Goal: Task Accomplishment & Management: Use online tool/utility

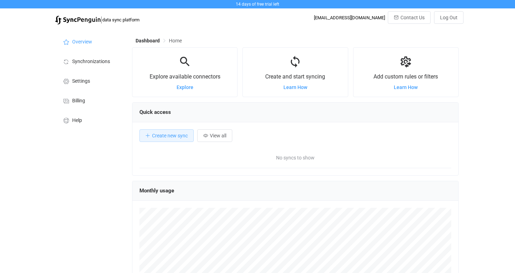
scroll to position [136, 327]
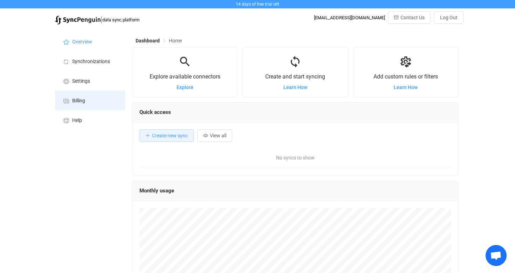
click at [87, 102] on li "Billing" at bounding box center [90, 100] width 70 height 20
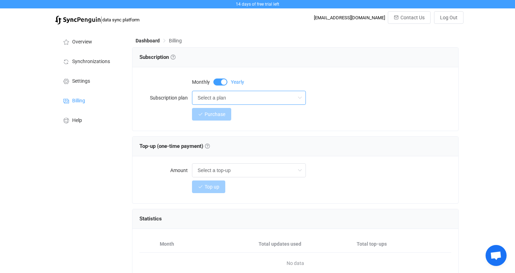
click at [278, 99] on input "Select a plan" at bounding box center [249, 98] width 114 height 14
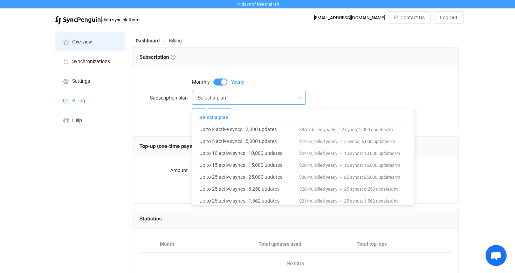
click at [95, 44] on li "Overview" at bounding box center [90, 42] width 70 height 20
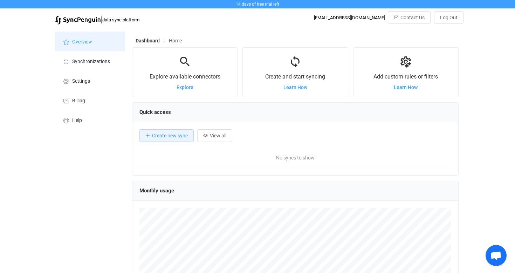
scroll to position [136, 327]
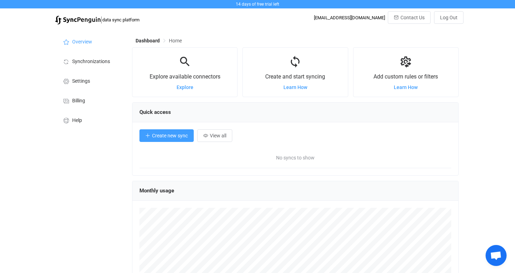
click at [155, 138] on span "Create new sync" at bounding box center [170, 136] width 36 height 6
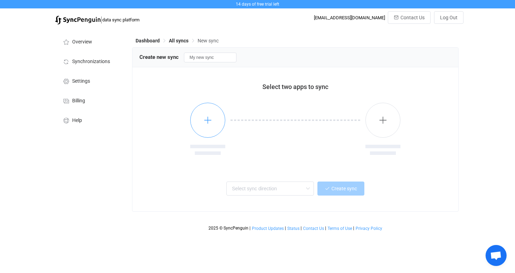
click at [206, 122] on icon "button" at bounding box center [208, 120] width 9 height 9
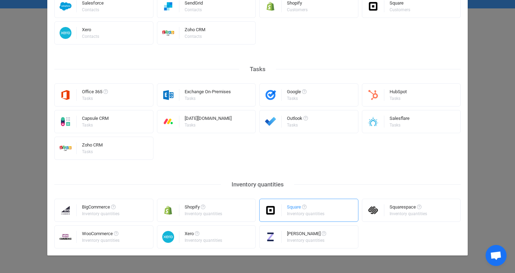
click at [290, 208] on div "Square" at bounding box center [306, 208] width 39 height 7
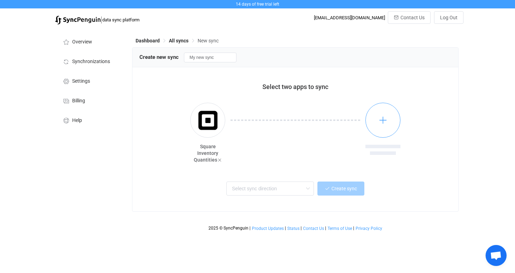
click at [379, 127] on button "button" at bounding box center [382, 120] width 35 height 35
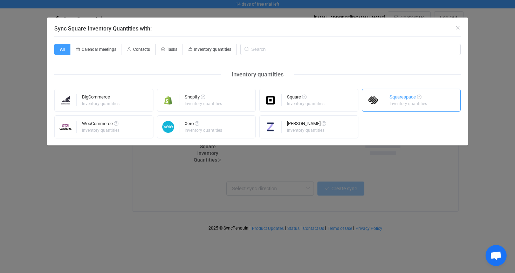
click at [389, 105] on div "Squarespace Inventory quantities" at bounding box center [411, 100] width 99 height 23
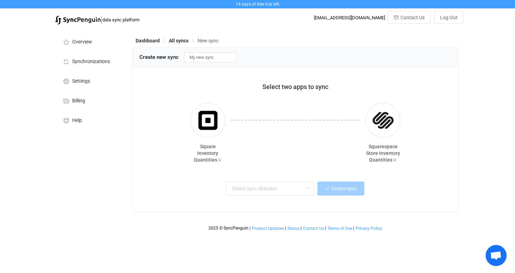
click at [327, 162] on div at bounding box center [295, 134] width 140 height 63
click at [305, 186] on icon at bounding box center [307, 189] width 9 height 14
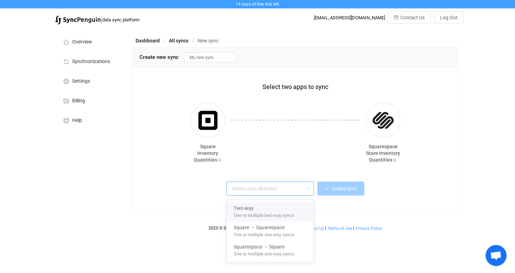
click at [292, 212] on span "One or multiple two-way syncs" at bounding box center [264, 214] width 61 height 8
type input "Two-way"
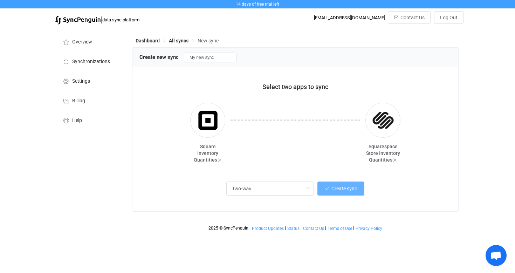
click at [341, 189] on span "Create sync" at bounding box center [344, 189] width 26 height 6
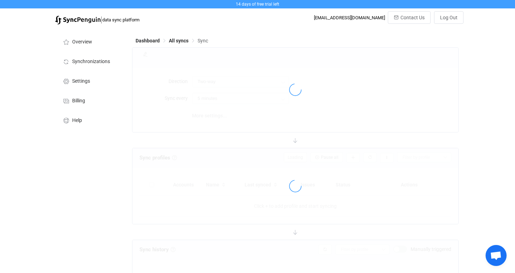
type input "10 minutes"
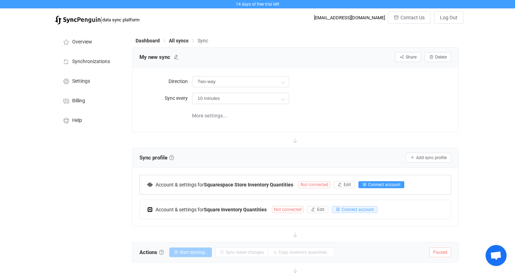
click at [381, 185] on span "Connect account" at bounding box center [384, 184] width 32 height 5
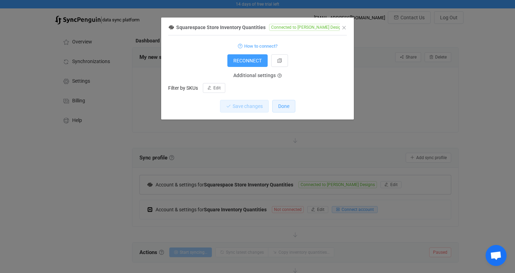
click at [287, 110] on button "Done" at bounding box center [283, 106] width 23 height 13
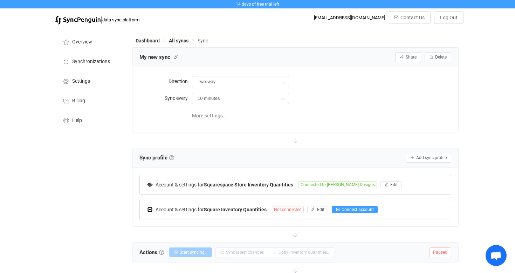
click at [348, 210] on span "Connect account" at bounding box center [358, 209] width 32 height 5
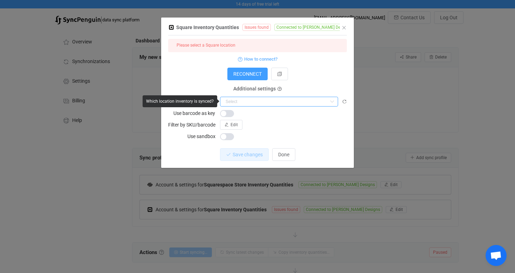
click at [320, 103] on input "dialog" at bounding box center [279, 102] width 118 height 10
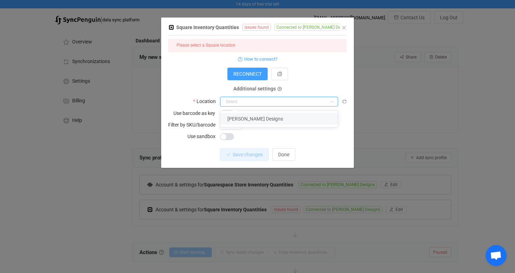
click at [318, 115] on li "[PERSON_NAME] Designs" at bounding box center [278, 119] width 117 height 12
type input "[PERSON_NAME] Designs"
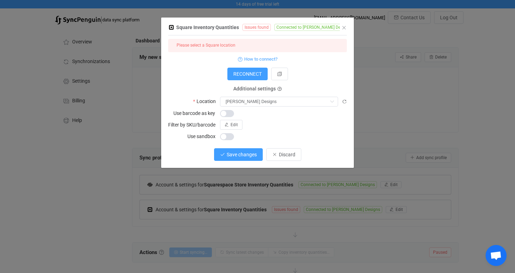
click at [254, 153] on span "Save changes" at bounding box center [242, 155] width 30 height 6
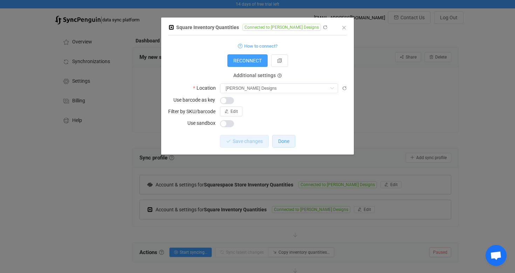
click at [283, 143] on span "Done" at bounding box center [283, 141] width 11 height 6
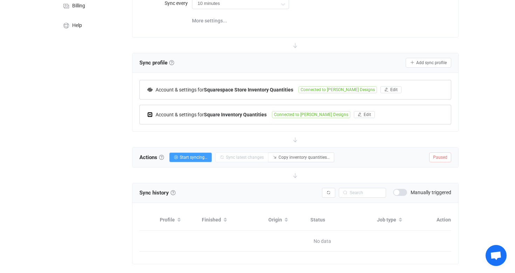
scroll to position [96, 0]
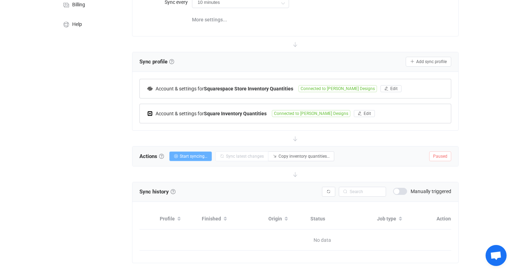
click at [198, 157] on span "Start syncing…" at bounding box center [194, 156] width 28 height 5
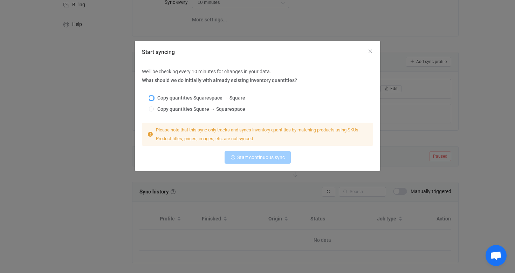
click at [153, 98] on span "Start syncing" at bounding box center [151, 98] width 5 height 5
click at [153, 98] on input "Copy quantities Squarespace → Square" at bounding box center [151, 99] width 5 height 6
radio input "true"
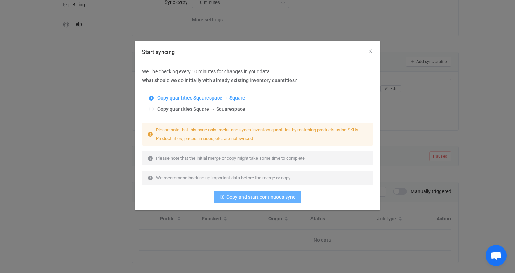
click at [233, 197] on span "Copy and start continuous sync" at bounding box center [260, 197] width 69 height 6
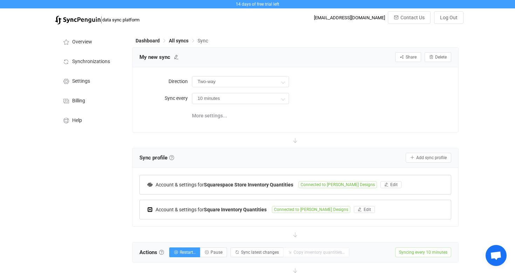
scroll to position [0, 0]
click at [84, 101] on span "Billing" at bounding box center [78, 101] width 13 height 6
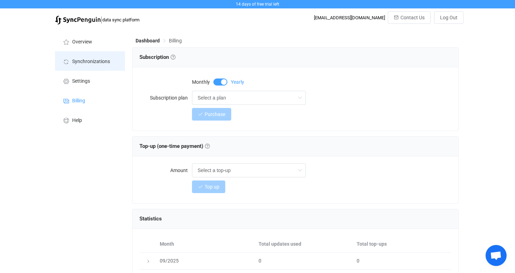
click at [94, 58] on li "Synchronizations" at bounding box center [90, 61] width 70 height 20
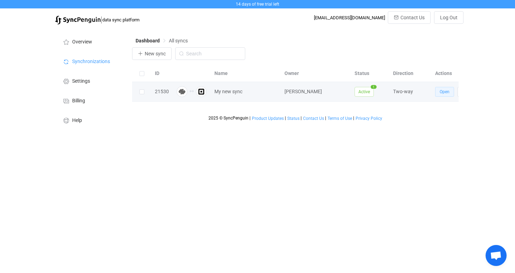
click at [443, 93] on span "Open" at bounding box center [445, 91] width 10 height 5
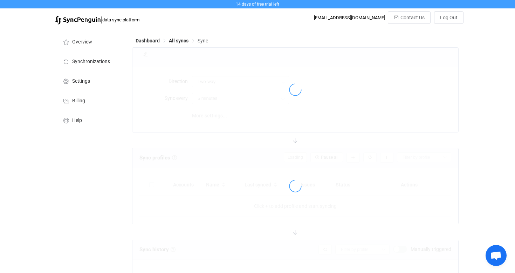
type input "10 minutes"
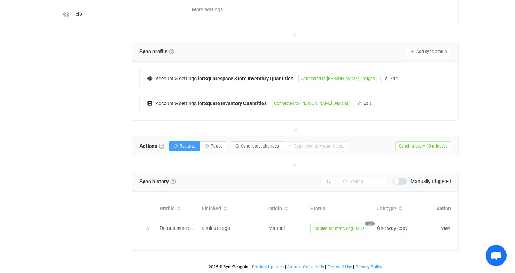
scroll to position [106, 0]
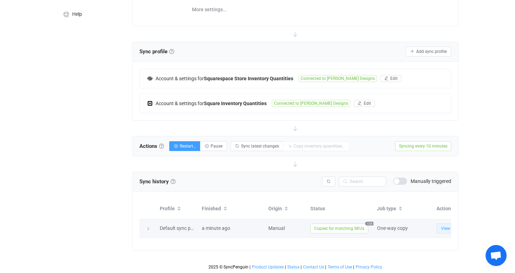
click at [447, 229] on span "View" at bounding box center [445, 228] width 9 height 5
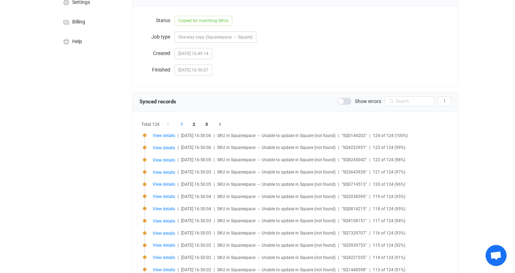
scroll to position [81, 0]
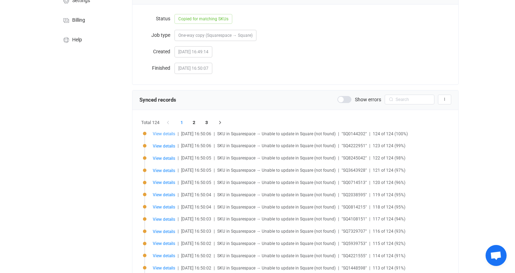
click at [166, 134] on span "View details" at bounding box center [164, 133] width 22 height 5
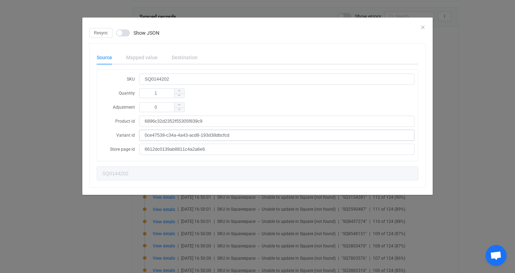
scroll to position [165, 0]
click at [127, 34] on span "dialog" at bounding box center [123, 32] width 14 height 7
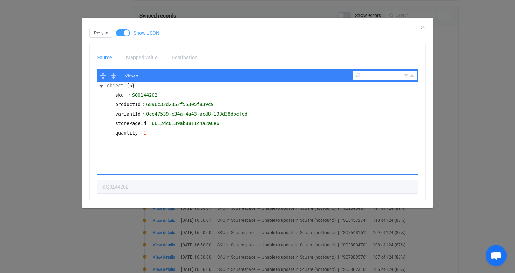
click at [123, 34] on span "dialog" at bounding box center [123, 32] width 14 height 7
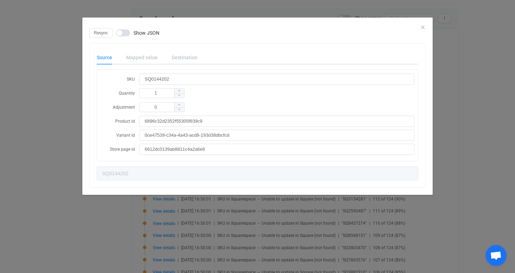
scroll to position [160, 0]
click at [422, 28] on div "Resync Show JSON" at bounding box center [257, 33] width 336 height 10
click at [423, 27] on icon "Close" at bounding box center [423, 28] width 6 height 6
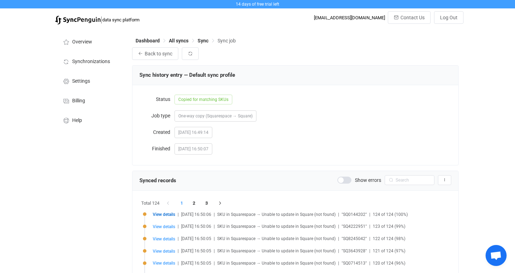
scroll to position [0, 0]
click at [163, 53] on span "Back to sync" at bounding box center [159, 54] width 28 height 6
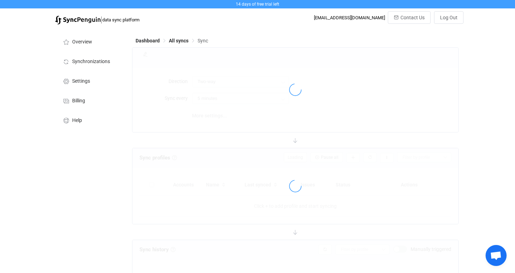
type input "10 minutes"
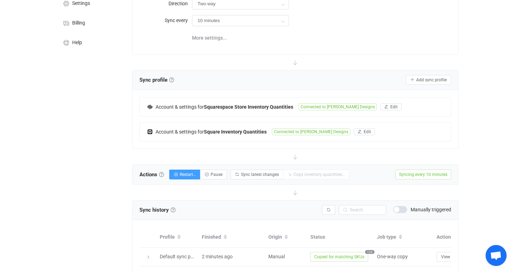
scroll to position [81, 0]
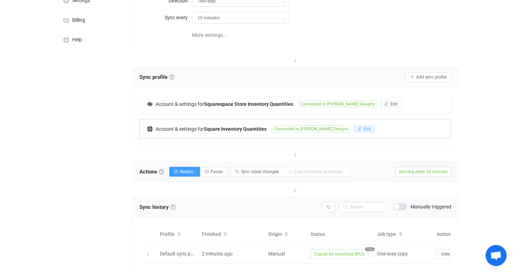
click at [364, 129] on span "Edit" at bounding box center [367, 128] width 7 height 5
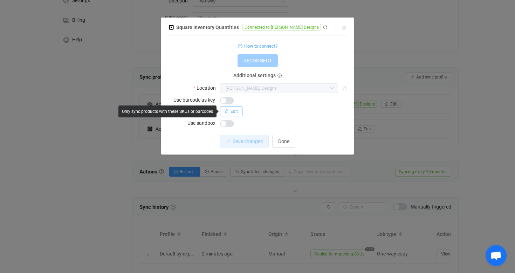
click at [237, 111] on span "Edit" at bounding box center [234, 111] width 7 height 5
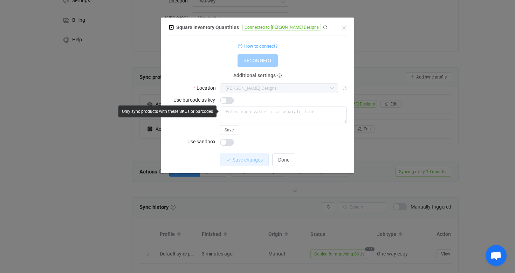
click at [268, 132] on div "Save" at bounding box center [283, 121] width 127 height 28
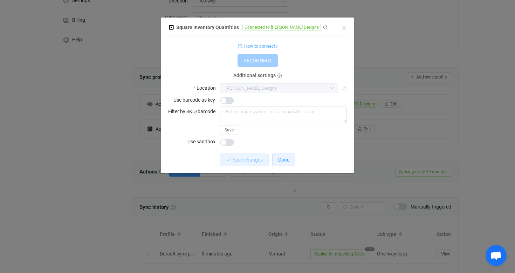
click at [284, 157] on span "Done" at bounding box center [283, 160] width 11 height 6
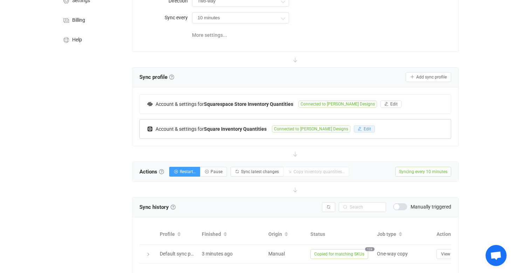
click at [364, 129] on span "Edit" at bounding box center [367, 128] width 7 height 5
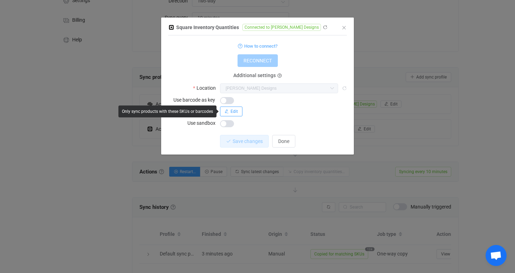
click at [236, 113] on span "Edit" at bounding box center [234, 111] width 7 height 5
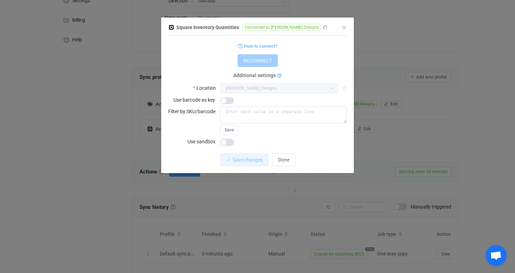
click at [279, 76] on icon "dialog" at bounding box center [280, 76] width 4 height 4
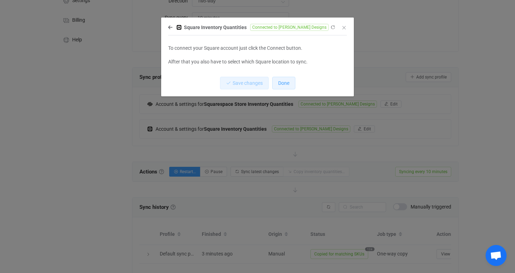
click at [282, 82] on span "Done" at bounding box center [283, 83] width 11 height 6
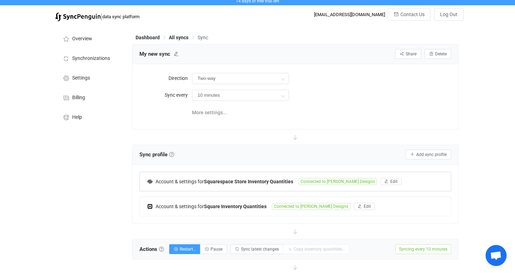
scroll to position [2, 0]
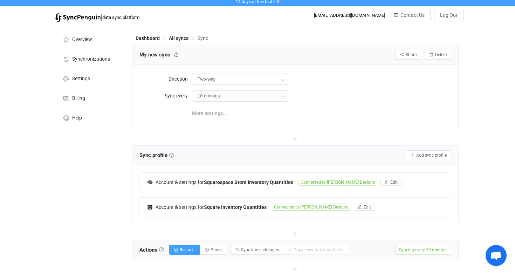
click at [220, 114] on span "More settings..." at bounding box center [209, 113] width 35 height 14
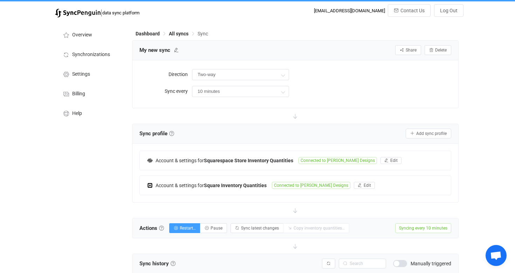
scroll to position [8, 0]
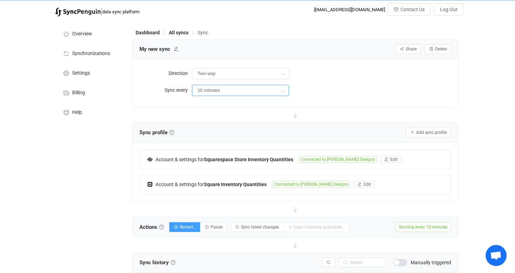
click at [266, 92] on input "10 minutes" at bounding box center [240, 90] width 97 height 11
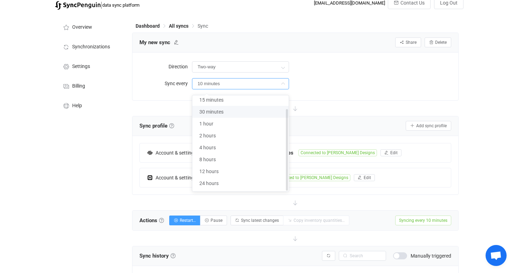
scroll to position [17, 0]
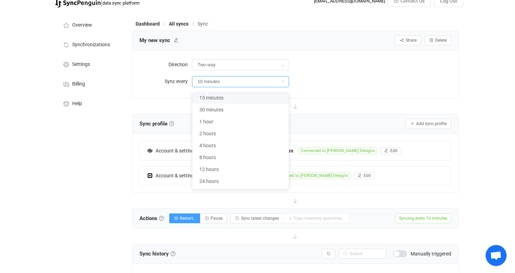
click at [315, 85] on div "10 minutes" at bounding box center [321, 81] width 259 height 14
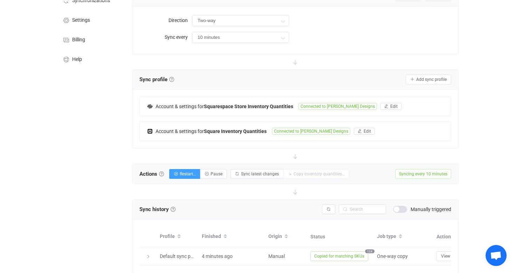
scroll to position [62, 0]
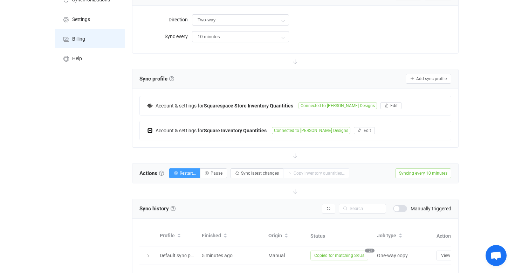
click at [87, 40] on li "Billing" at bounding box center [90, 39] width 70 height 20
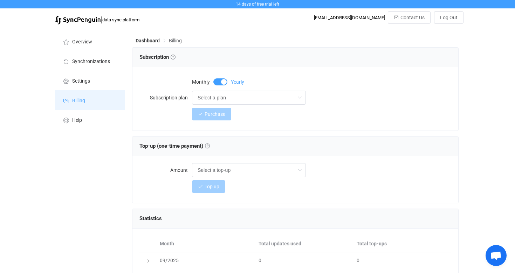
click at [216, 82] on span at bounding box center [220, 81] width 14 height 7
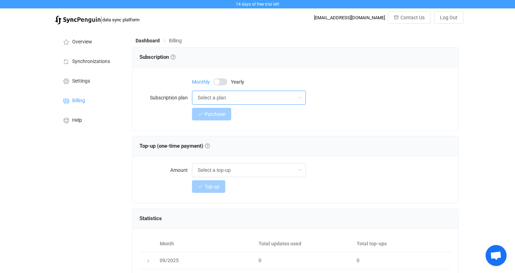
click at [220, 98] on input "Select a plan" at bounding box center [249, 98] width 114 height 14
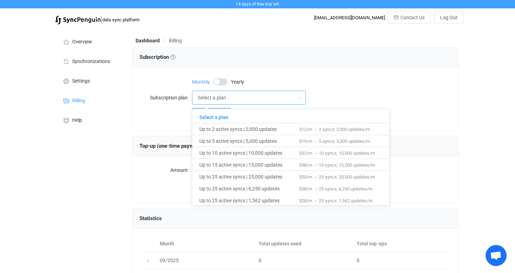
click at [413, 101] on div "Select a plan" at bounding box center [321, 98] width 259 height 14
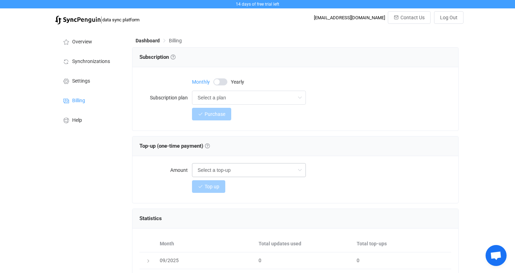
click at [301, 172] on icon at bounding box center [299, 170] width 9 height 14
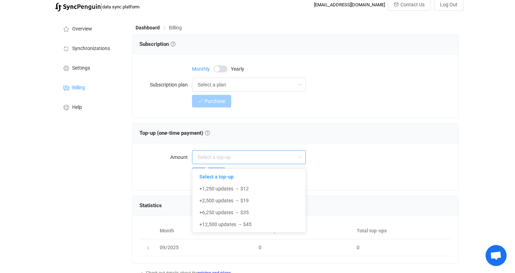
scroll to position [14, 0]
click at [338, 165] on form "Amount Top up" at bounding box center [295, 165] width 312 height 30
type input "Select a top-up"
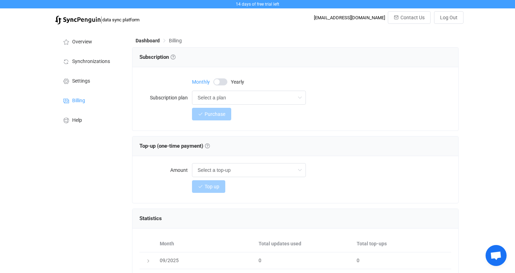
scroll to position [0, 0]
click at [89, 80] on span "Settings" at bounding box center [81, 81] width 18 height 6
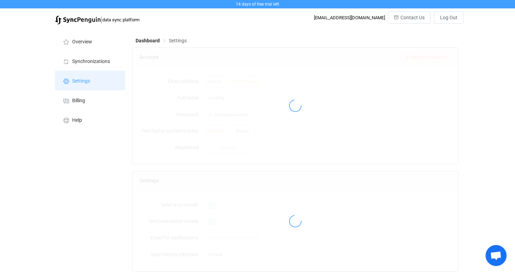
type input "[PERSON_NAME]"
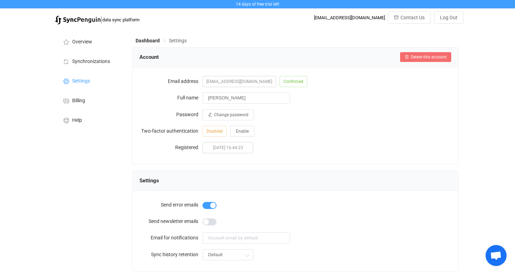
click at [426, 59] on span "Delete this account" at bounding box center [429, 57] width 36 height 5
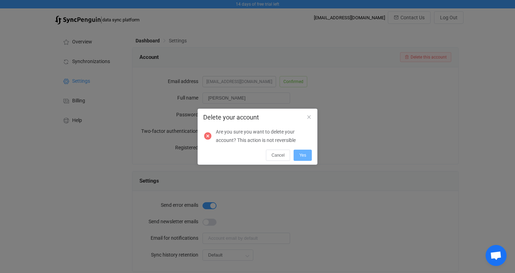
click at [307, 158] on button "Yes" at bounding box center [303, 155] width 18 height 11
